Goal: Go to known website: Access a specific website the user already knows

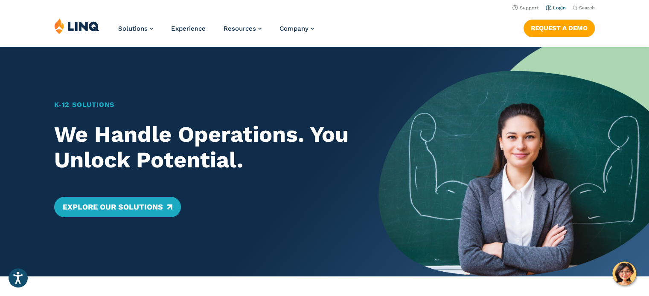
click at [559, 7] on link "Login" at bounding box center [556, 8] width 20 height 6
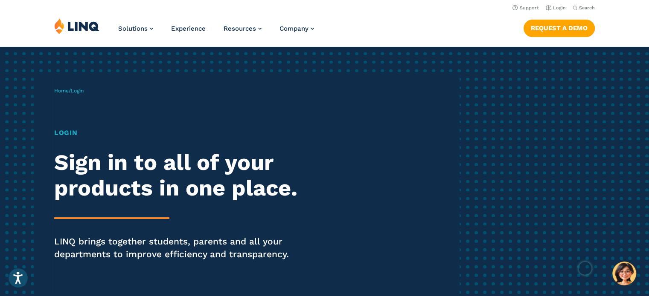
click at [67, 138] on h1 "Login" at bounding box center [179, 133] width 250 height 10
click at [68, 132] on h1 "Login" at bounding box center [179, 133] width 250 height 10
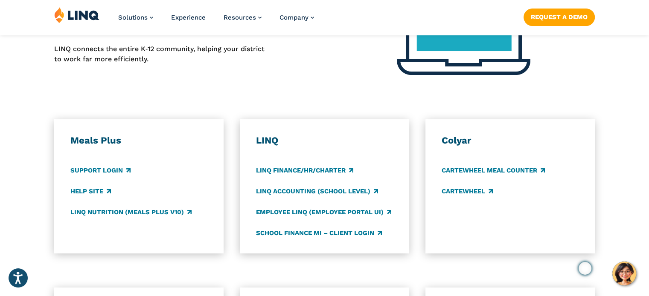
scroll to position [396, 0]
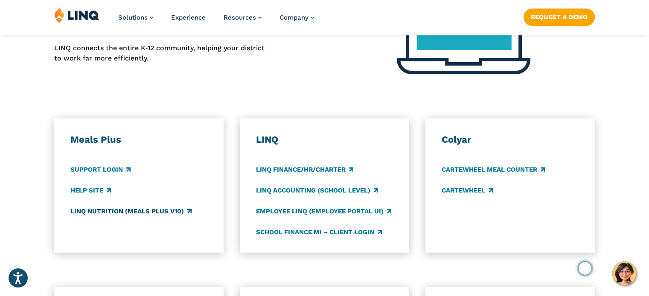
click at [99, 210] on link "LINQ Nutrition (Meals Plus v10)" at bounding box center [130, 211] width 121 height 9
